Goal: Navigation & Orientation: Find specific page/section

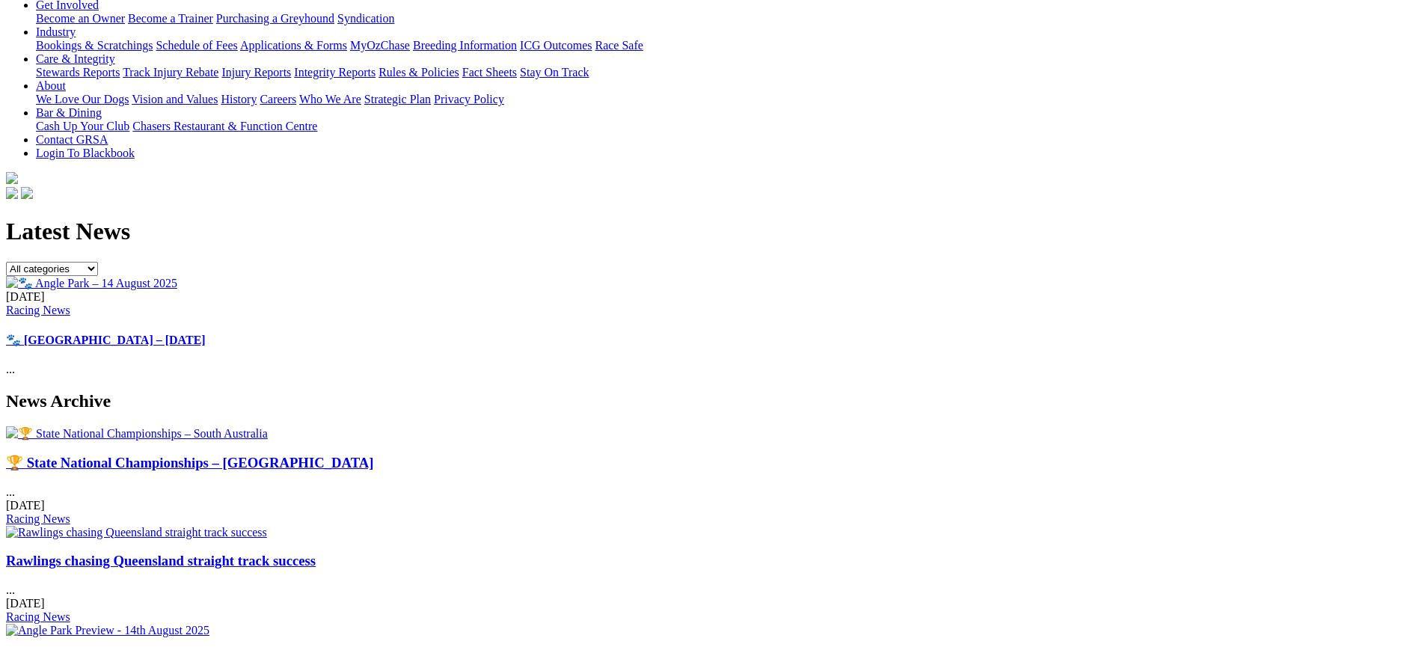
scroll to position [291, 0]
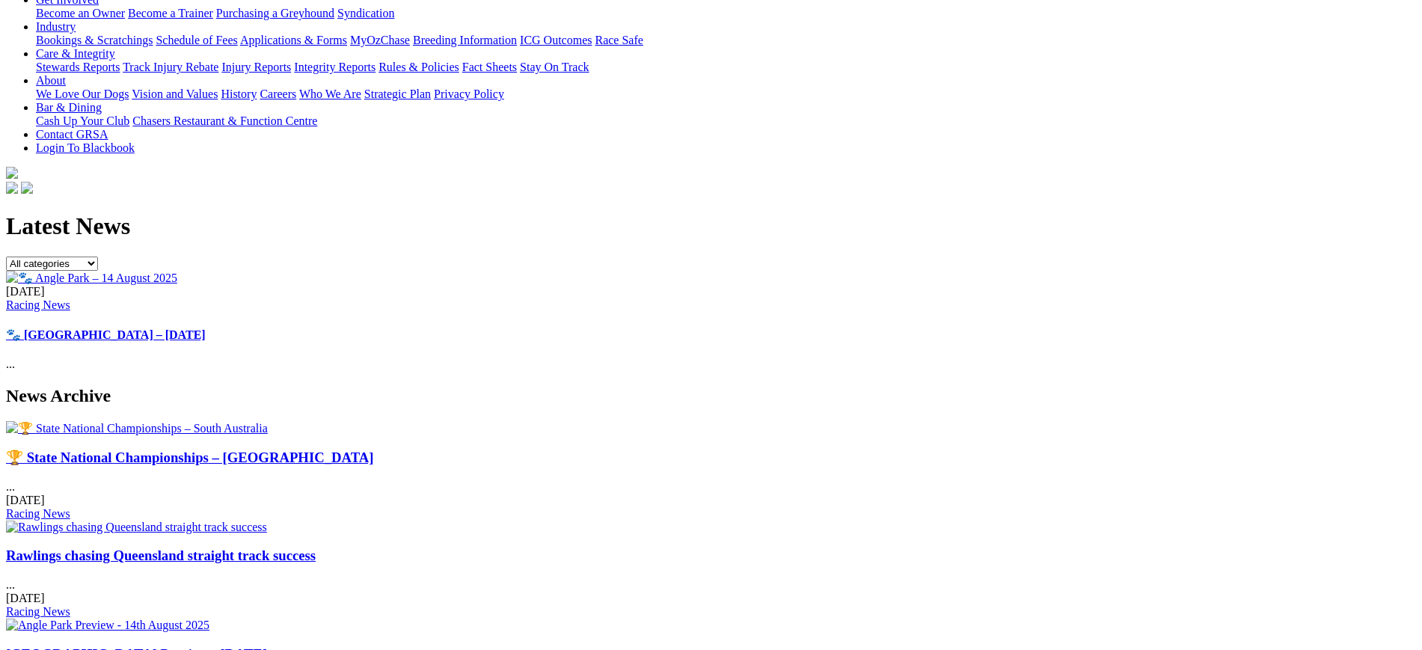
click at [268, 421] on img at bounding box center [137, 428] width 262 height 14
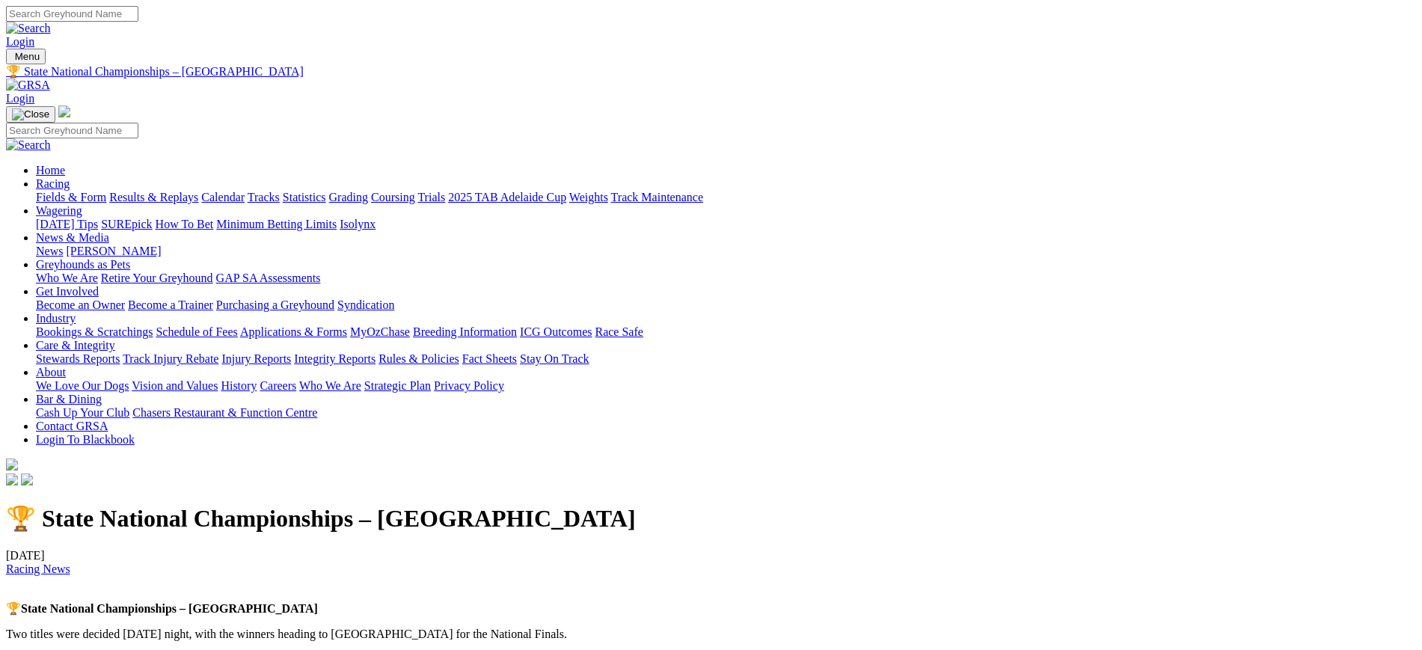
drag, startPoint x: 545, startPoint y: 247, endPoint x: 521, endPoint y: 382, distance: 137.6
click at [521, 488] on div at bounding box center [711, 488] width 1410 height 0
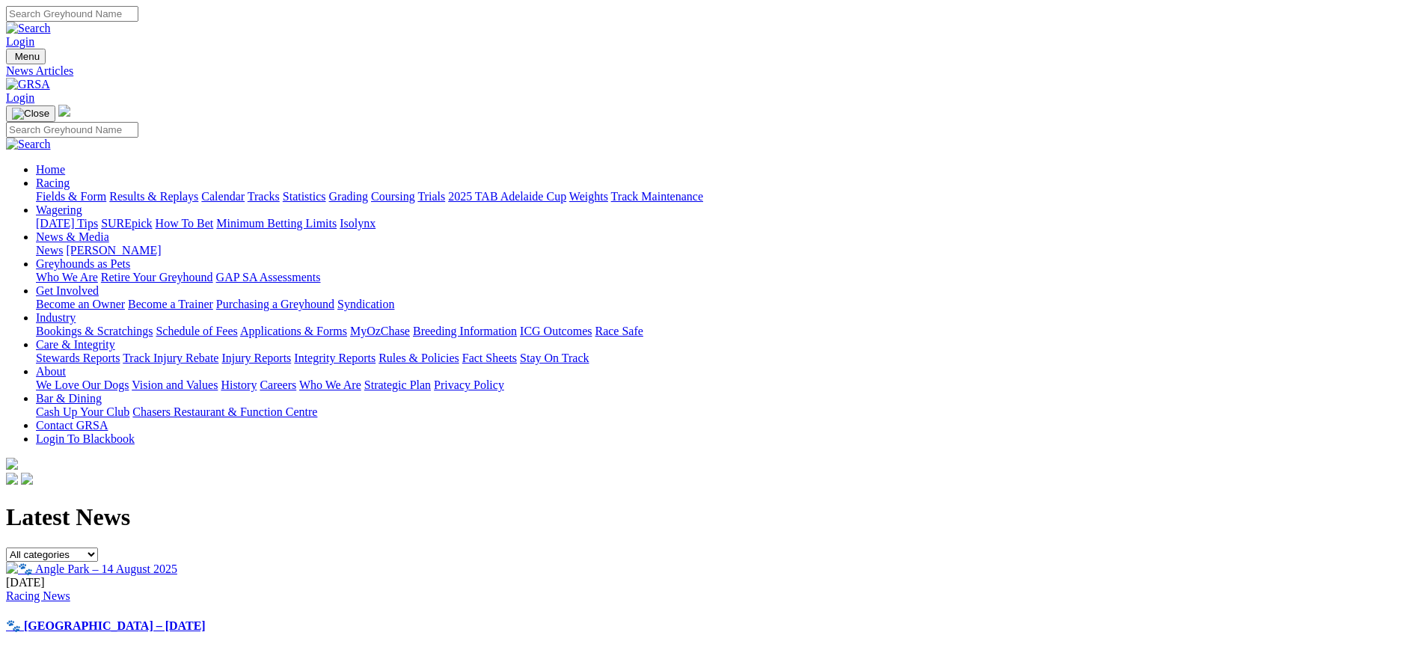
click at [161, 244] on link "[PERSON_NAME]" at bounding box center [113, 250] width 95 height 13
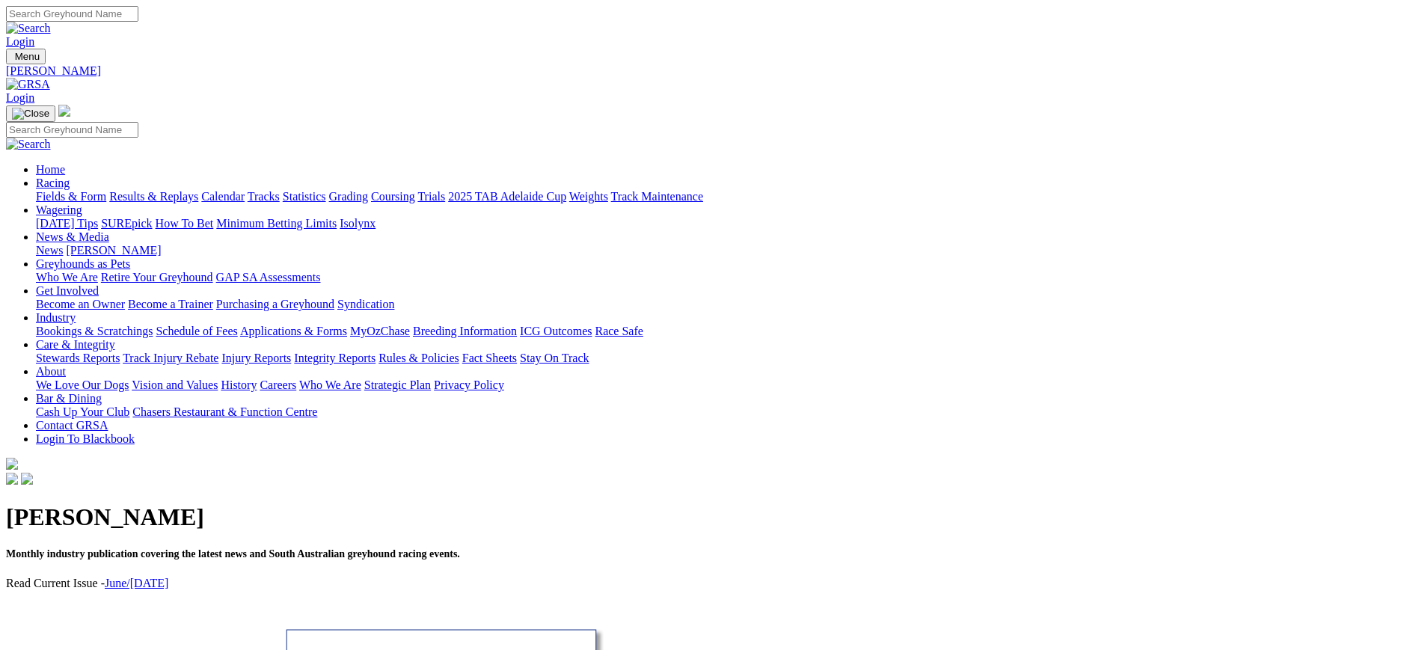
click at [50, 78] on img at bounding box center [28, 84] width 44 height 13
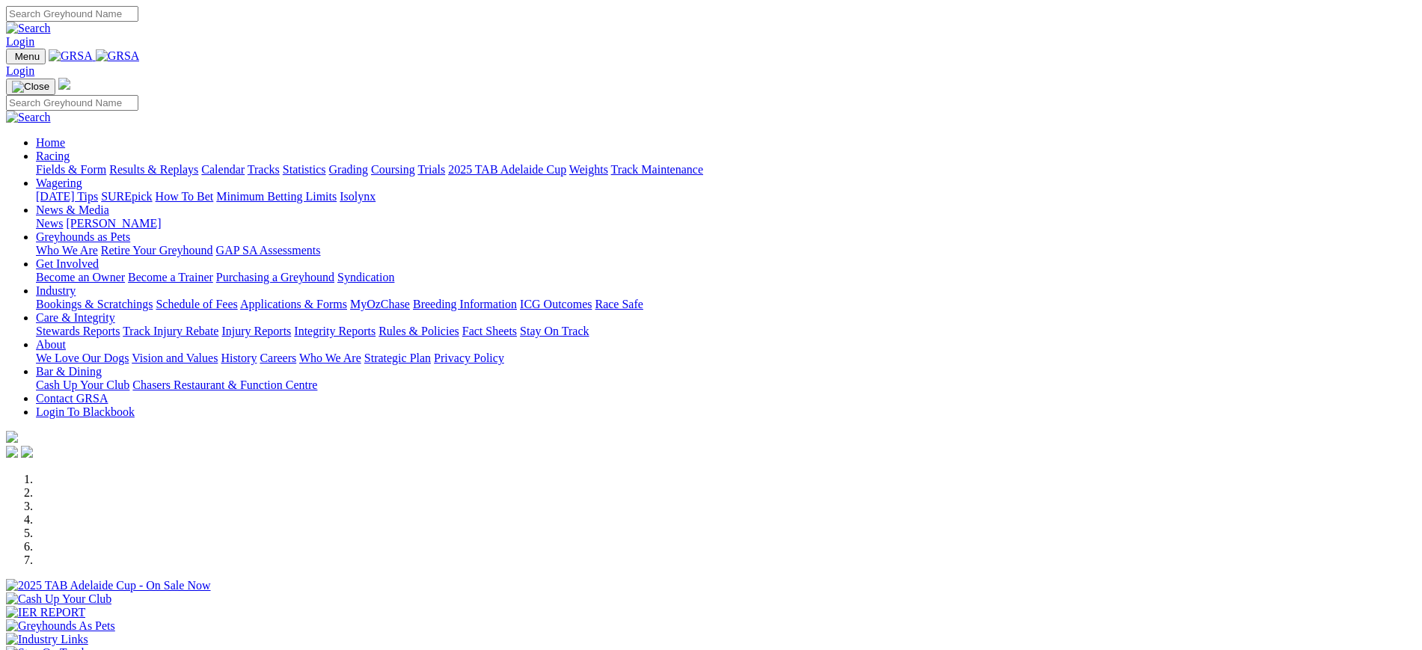
click at [120, 325] on link "Stewards Reports" at bounding box center [78, 331] width 84 height 13
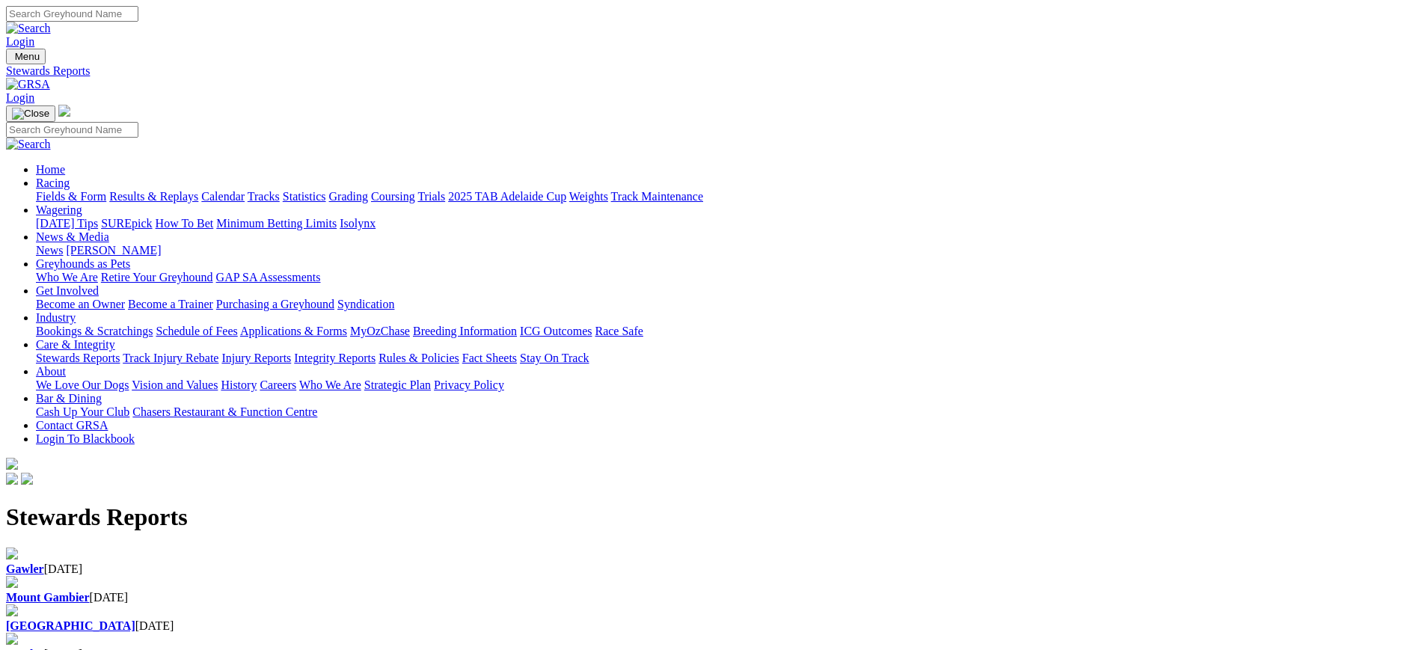
click at [50, 78] on img at bounding box center [28, 84] width 44 height 13
